Goal: Navigation & Orientation: Find specific page/section

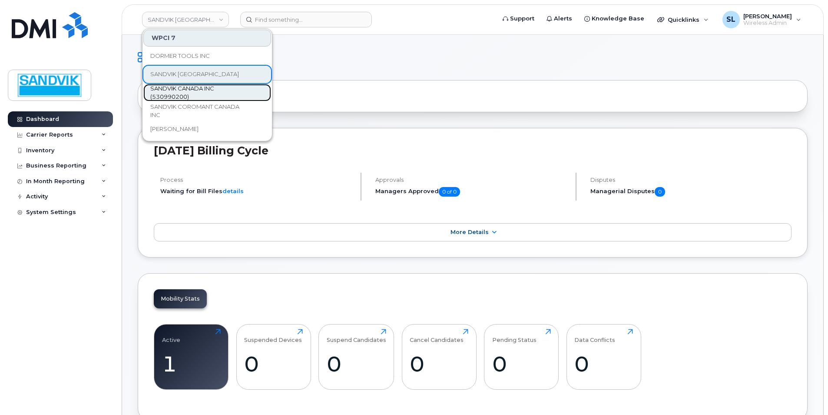
click at [196, 90] on span "SANDVIK CANADA INC (530990200)" at bounding box center [200, 92] width 100 height 17
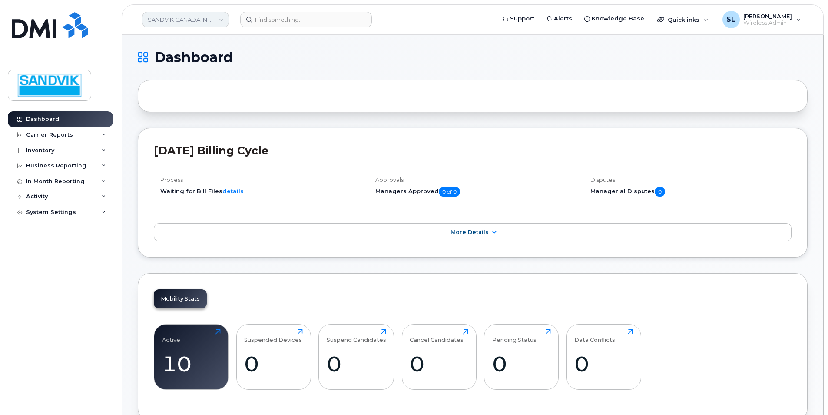
click at [202, 18] on link "SANDVIK CANADA INC (530990200)" at bounding box center [185, 20] width 87 height 16
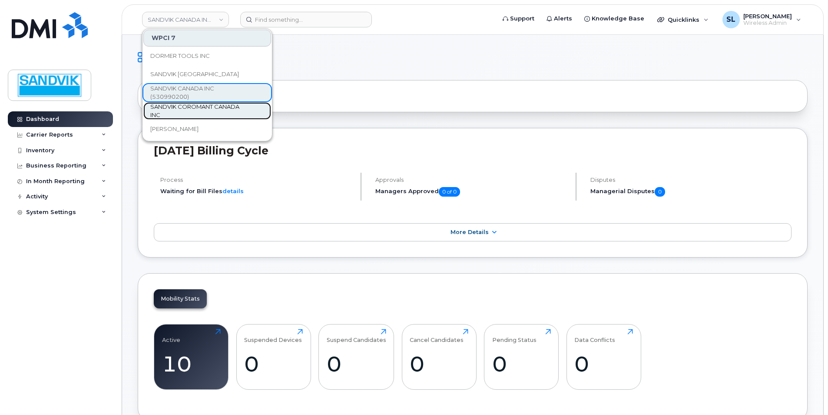
click at [195, 108] on span "SANDVIK COROMANT CANADA INC" at bounding box center [200, 111] width 100 height 17
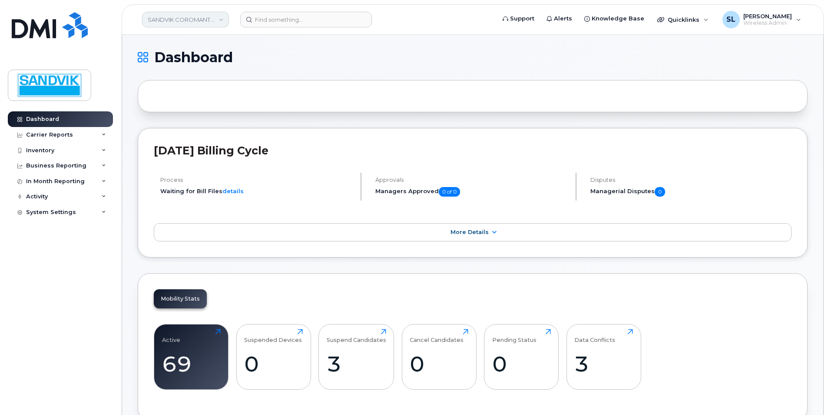
click at [202, 17] on link "SANDVIK COROMANT CANADA INC" at bounding box center [185, 20] width 87 height 16
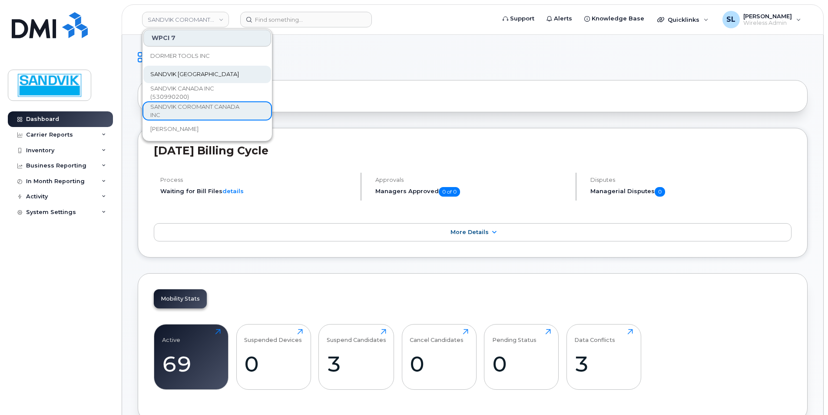
scroll to position [43, 0]
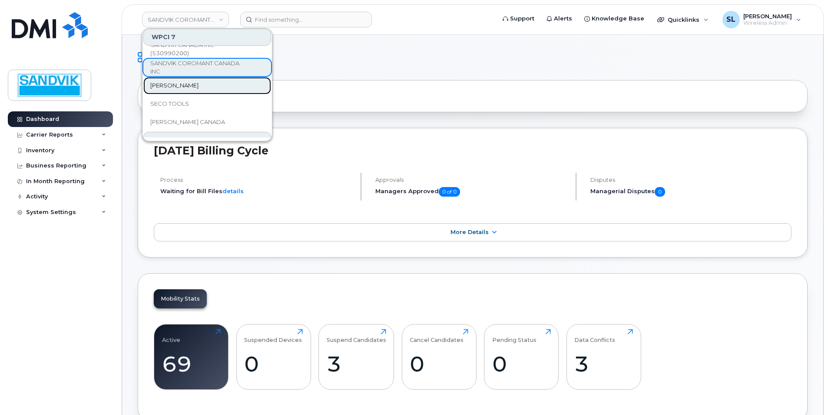
click at [187, 87] on span "[PERSON_NAME]" at bounding box center [174, 85] width 48 height 9
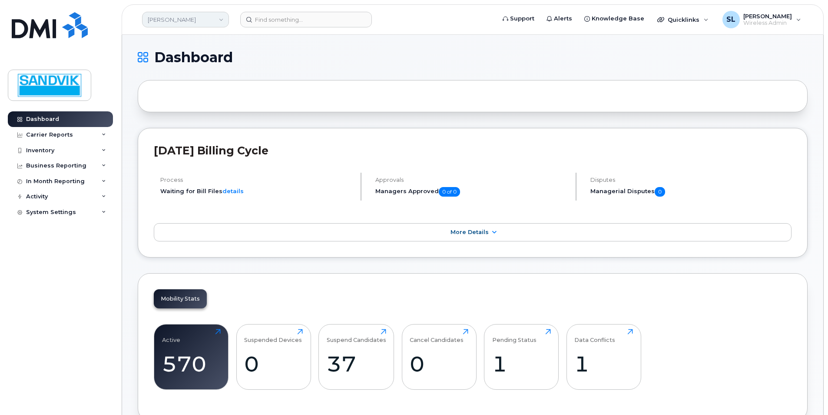
click at [188, 23] on link "[PERSON_NAME]" at bounding box center [185, 20] width 87 height 16
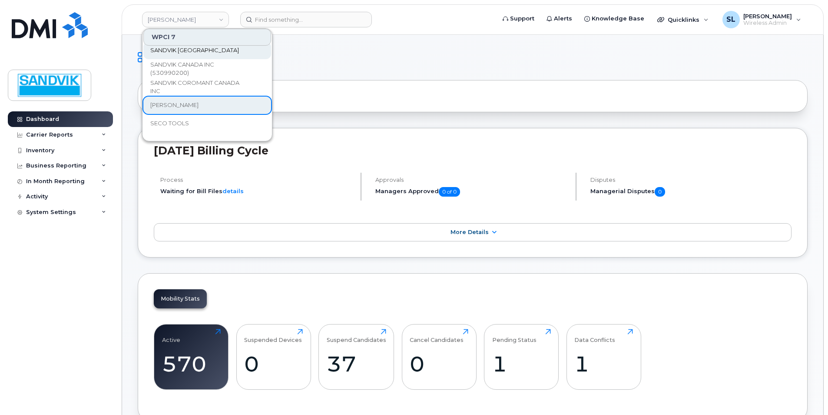
scroll to position [43, 0]
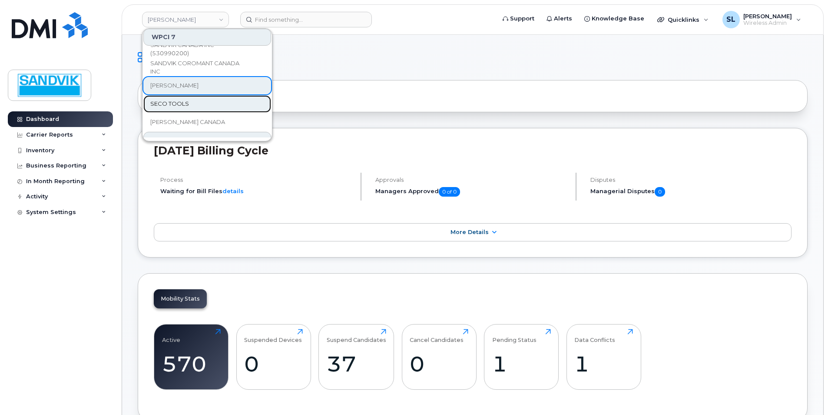
click at [181, 100] on span "SECO TOOLS" at bounding box center [169, 104] width 39 height 9
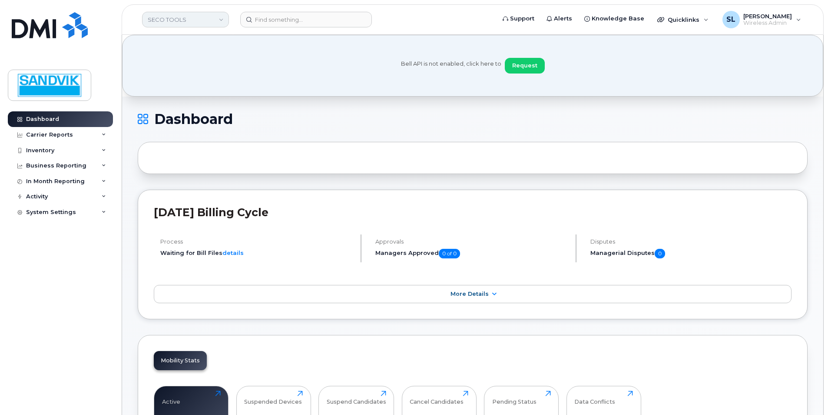
click at [183, 20] on link "SECO TOOLS" at bounding box center [185, 20] width 87 height 16
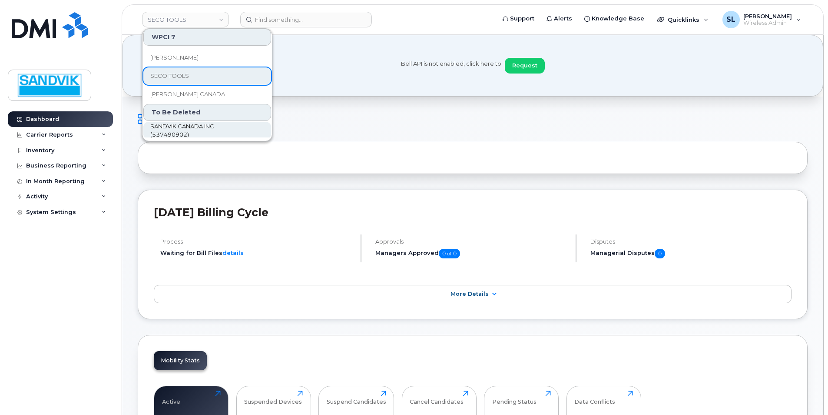
scroll to position [74, 0]
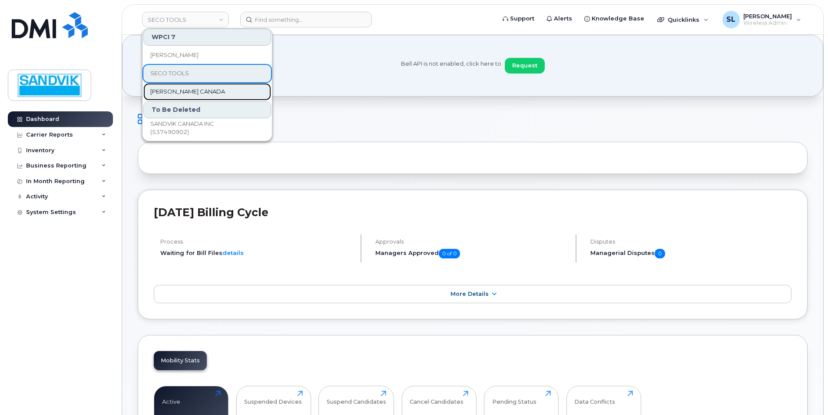
click at [183, 90] on span "[PERSON_NAME] CANADA" at bounding box center [187, 91] width 75 height 9
